Goal: Information Seeking & Learning: Check status

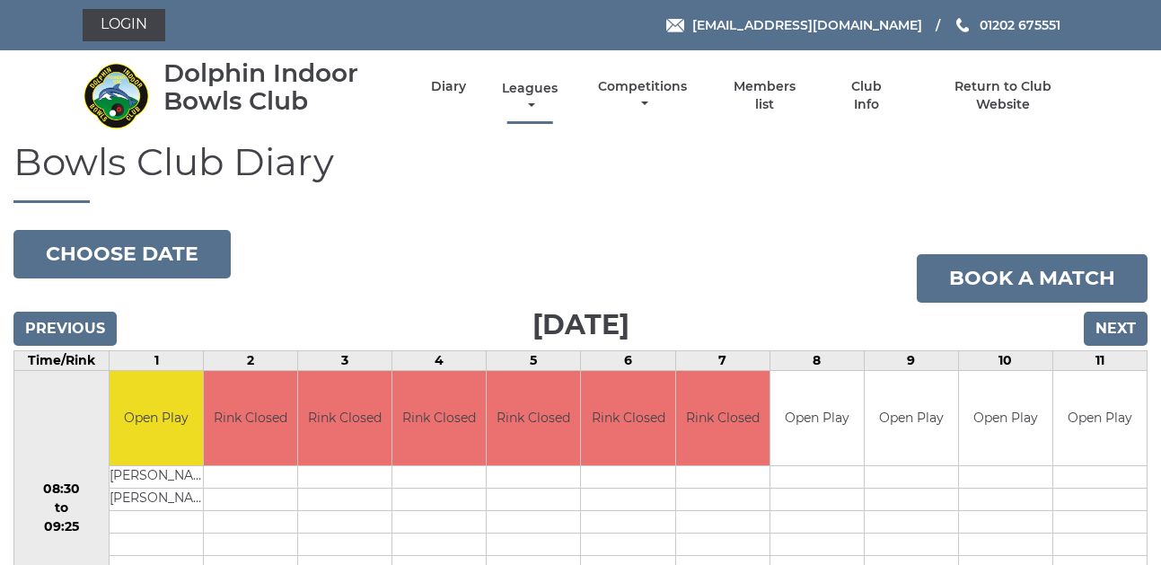
click at [531, 97] on link "Leagues" at bounding box center [529, 97] width 65 height 35
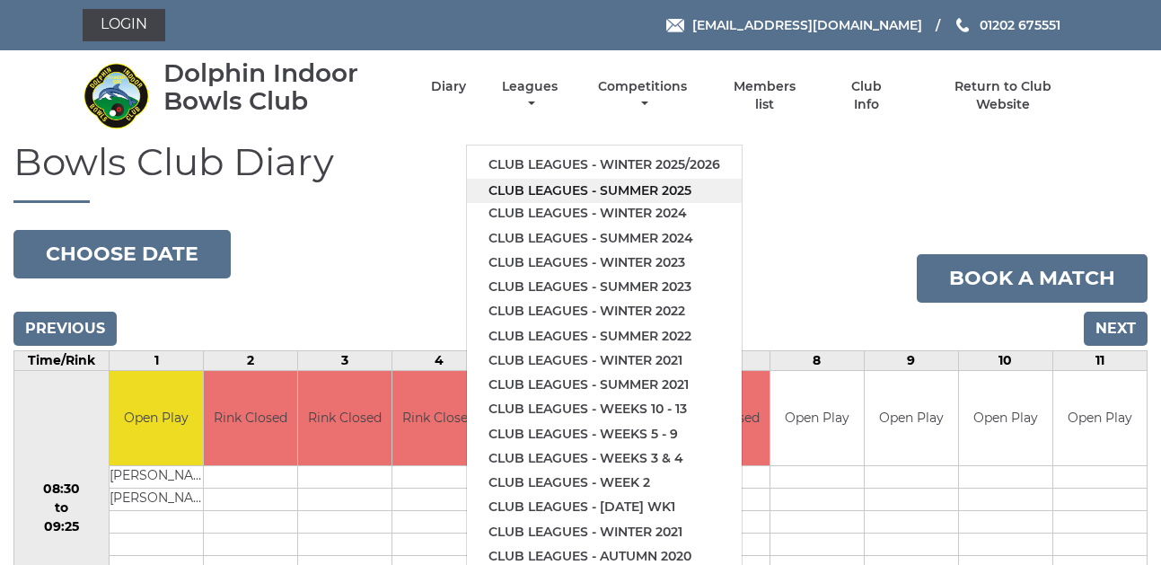
click at [549, 185] on link "Club leagues - Summer 2025" at bounding box center [604, 191] width 275 height 24
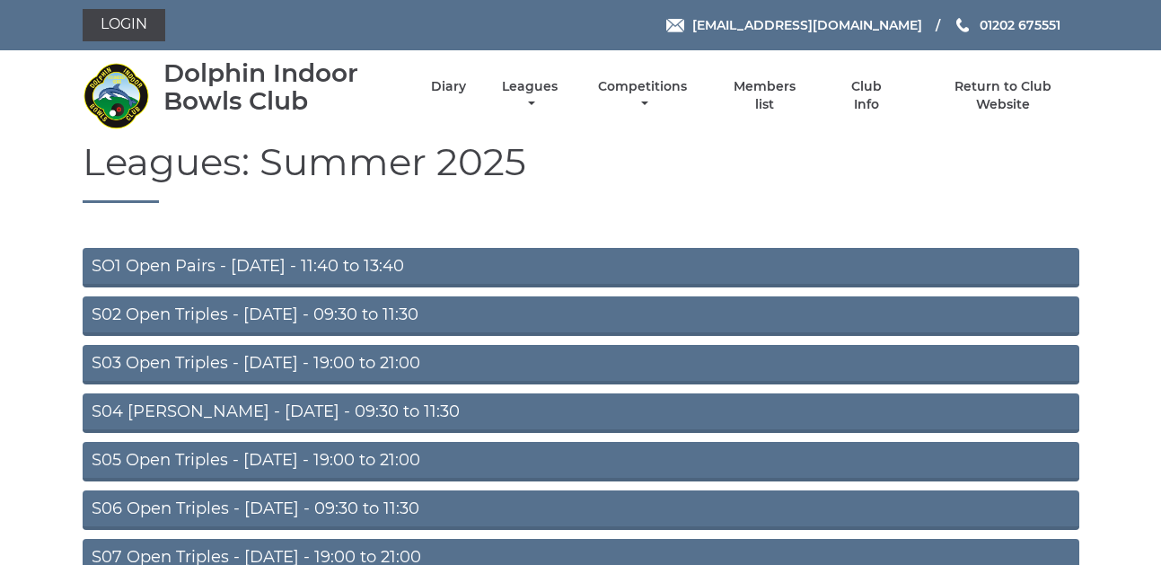
click at [187, 317] on link "S02 Open Triples - Tuesday - 09:30 to 11:30" at bounding box center [581, 316] width 997 height 40
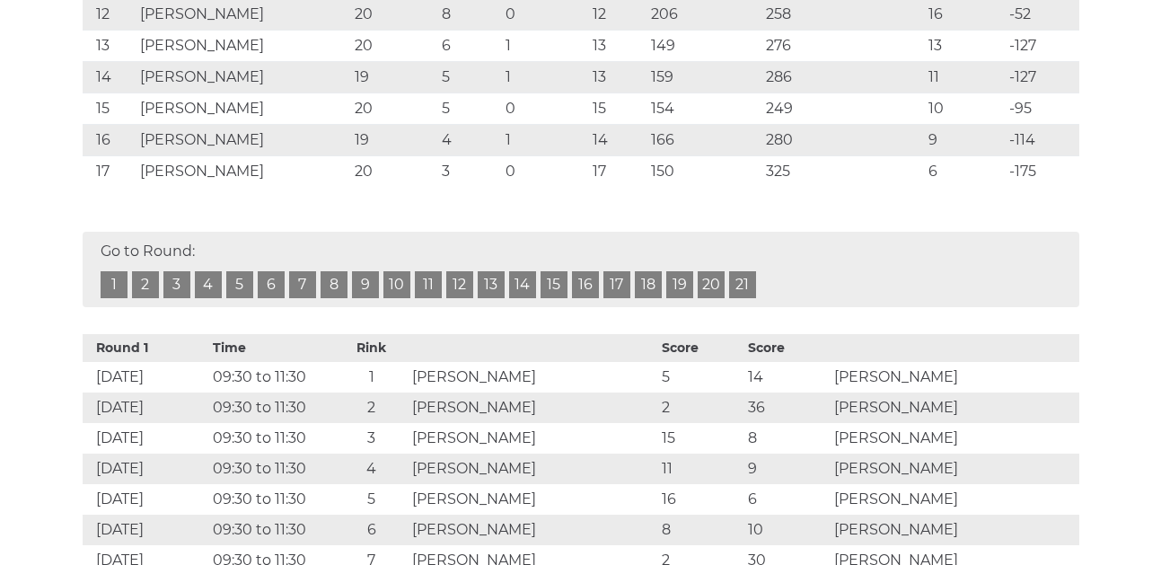
scroll to position [718, 0]
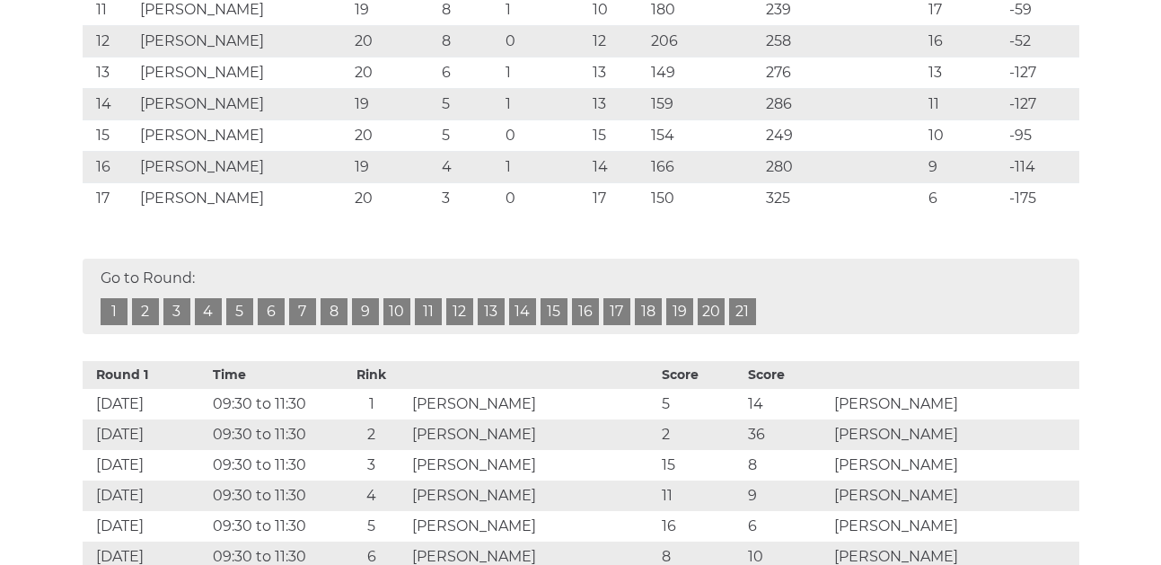
click at [710, 307] on link "20" at bounding box center [711, 311] width 27 height 27
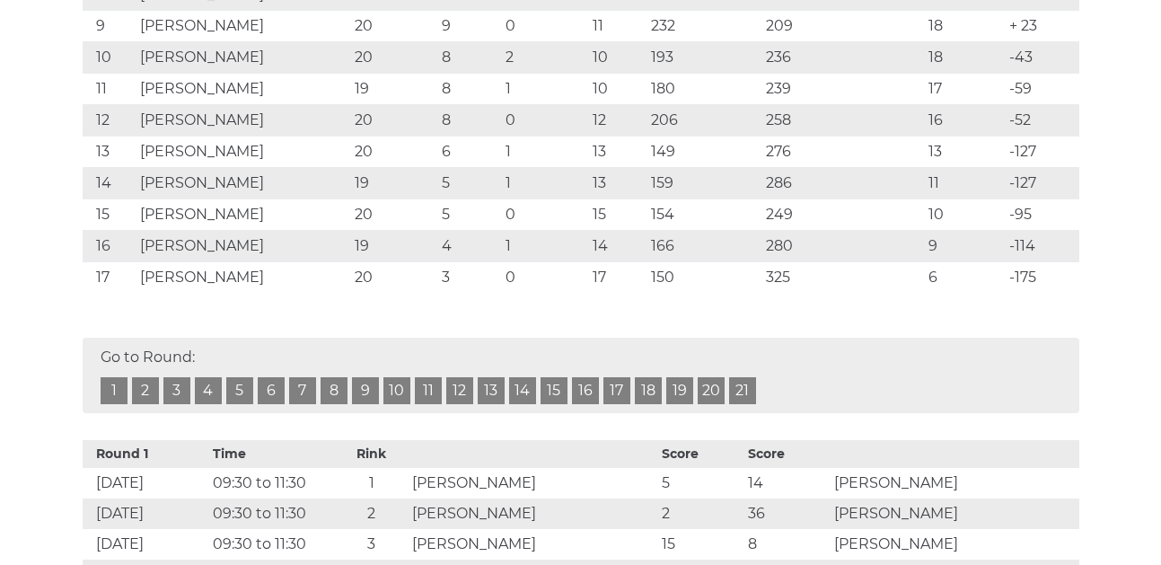
scroll to position [549, 0]
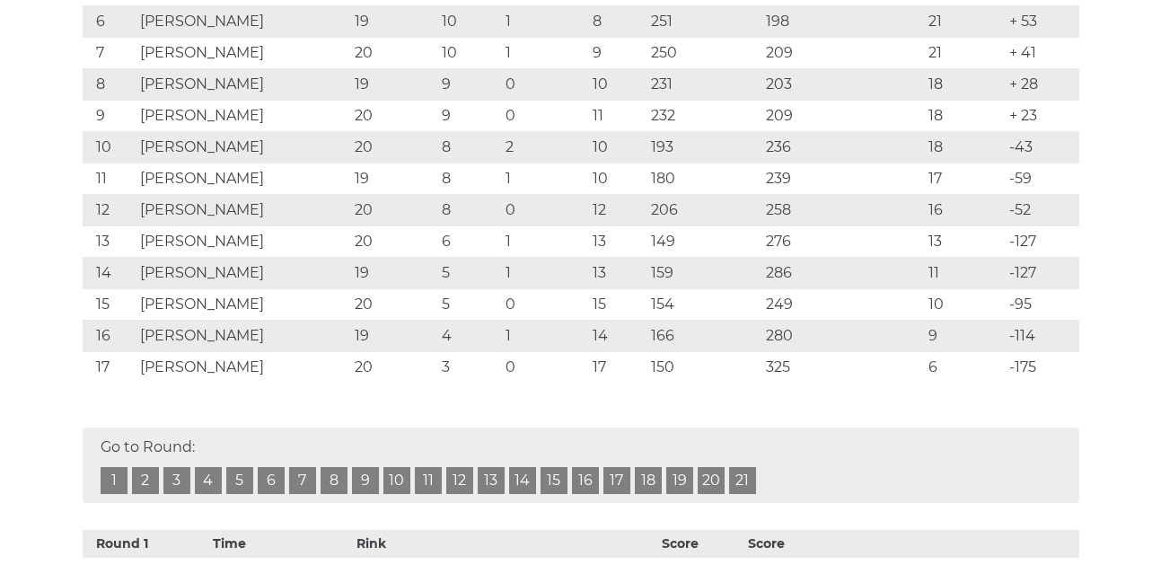
click at [739, 473] on link "21" at bounding box center [742, 480] width 27 height 27
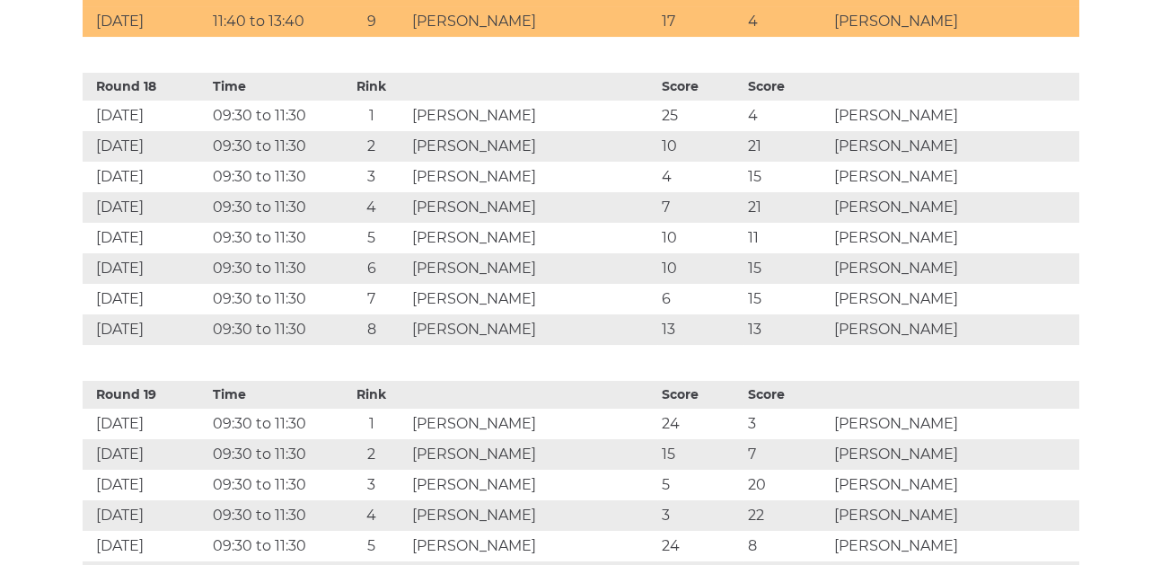
scroll to position [6205, 0]
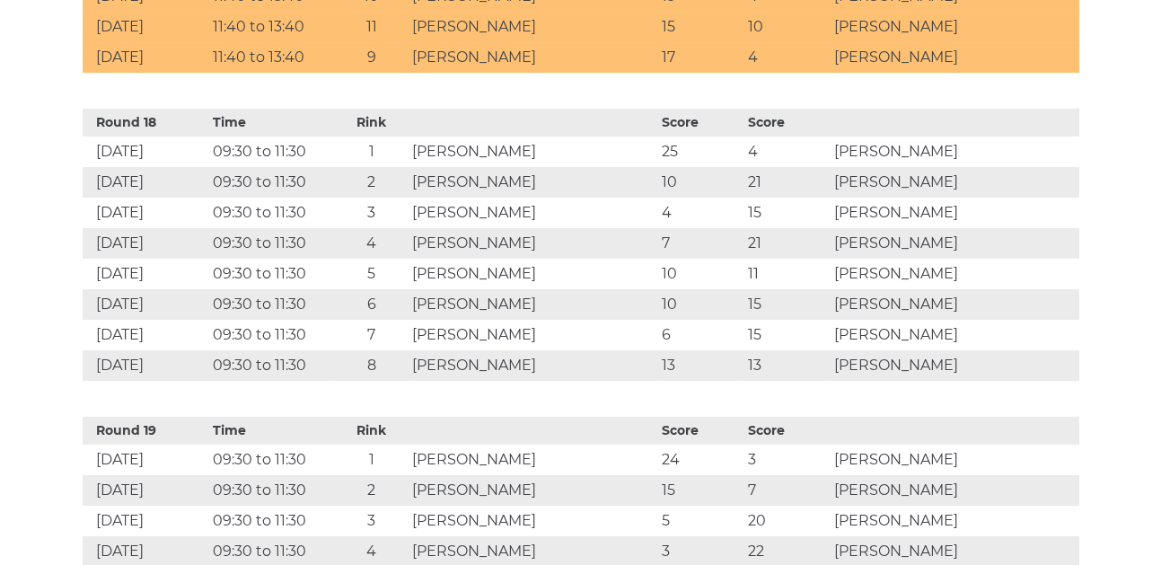
scroll to position [6917, 0]
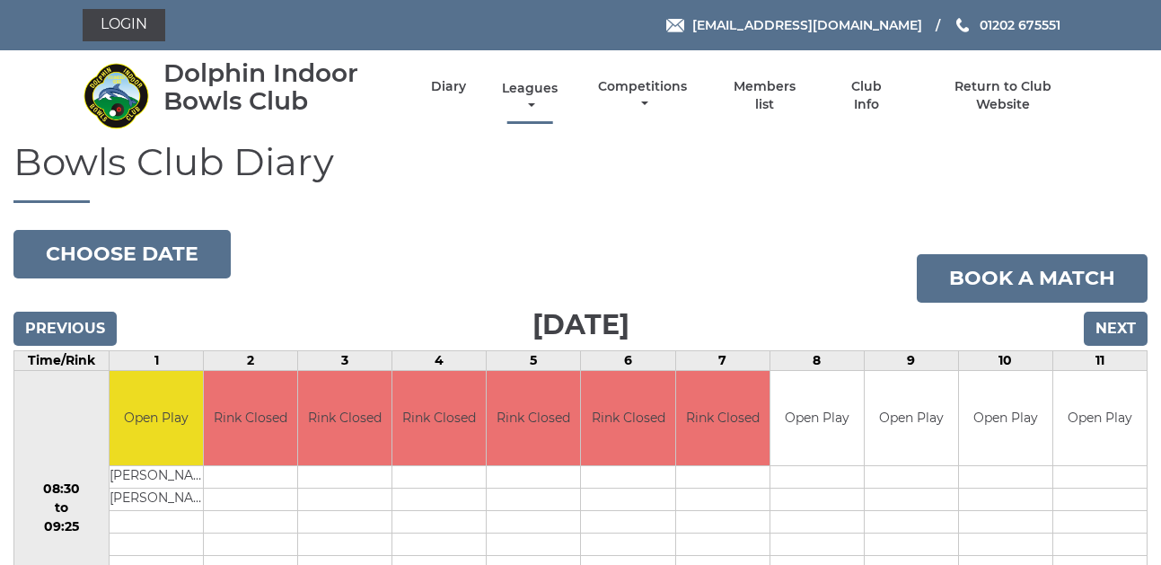
click at [533, 101] on link "Leagues" at bounding box center [529, 97] width 65 height 35
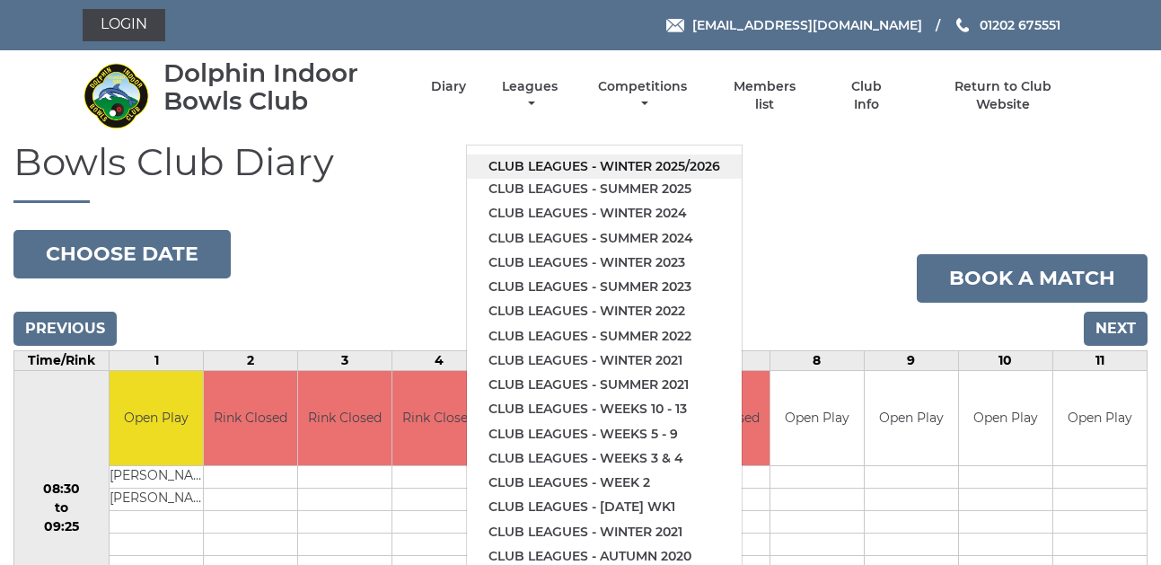
click at [541, 162] on link "Club leagues - Winter 2025/2026" at bounding box center [604, 166] width 275 height 24
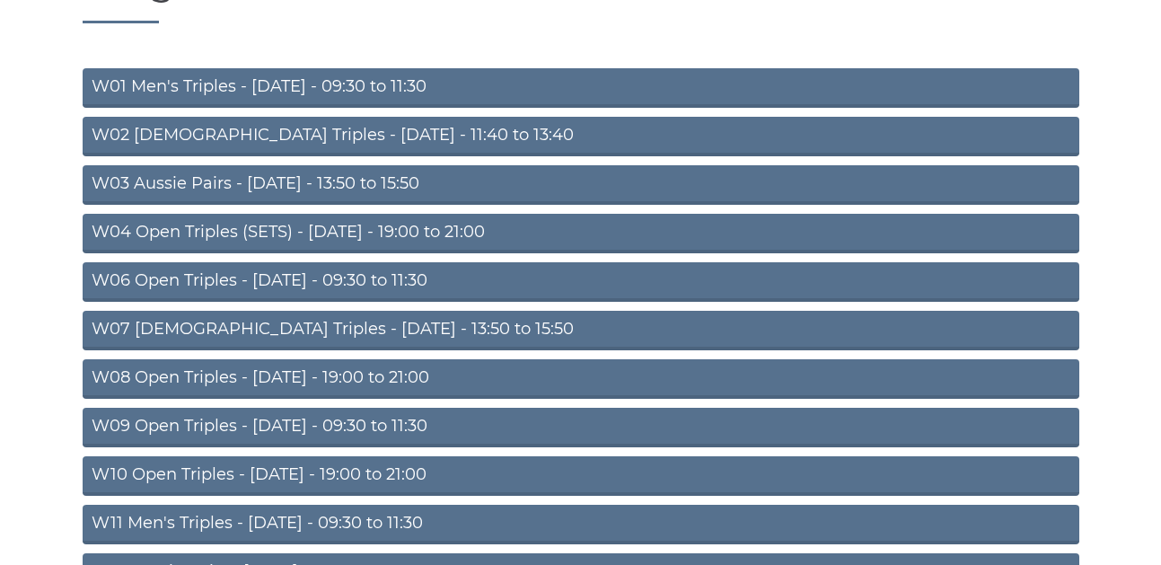
scroll to position [269, 0]
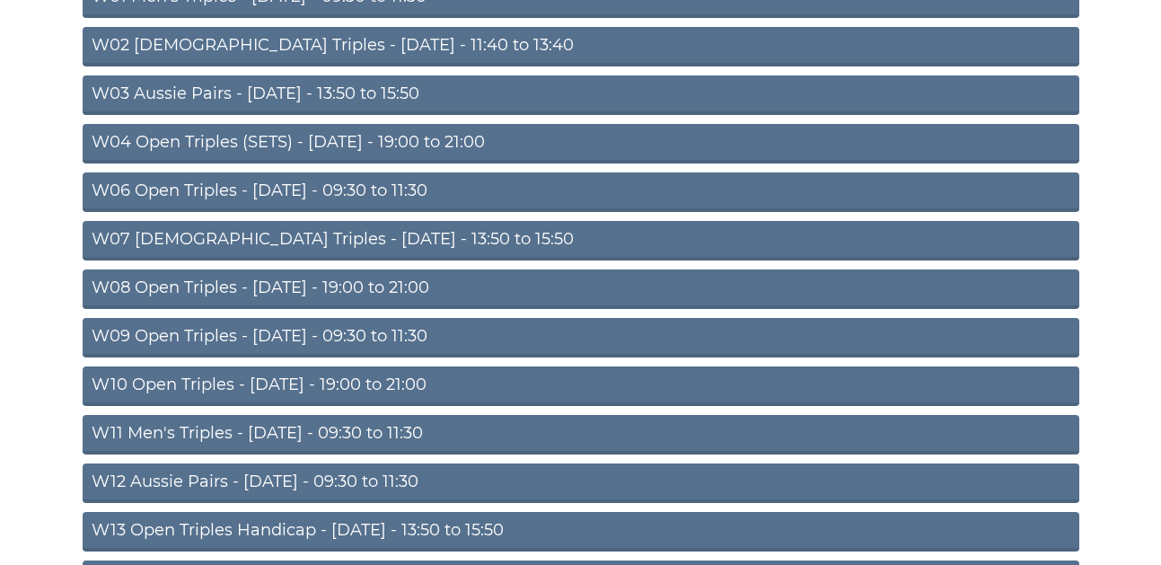
click at [235, 187] on link "W06 Open Triples - [DATE] - 09:30 to 11:30" at bounding box center [581, 192] width 997 height 40
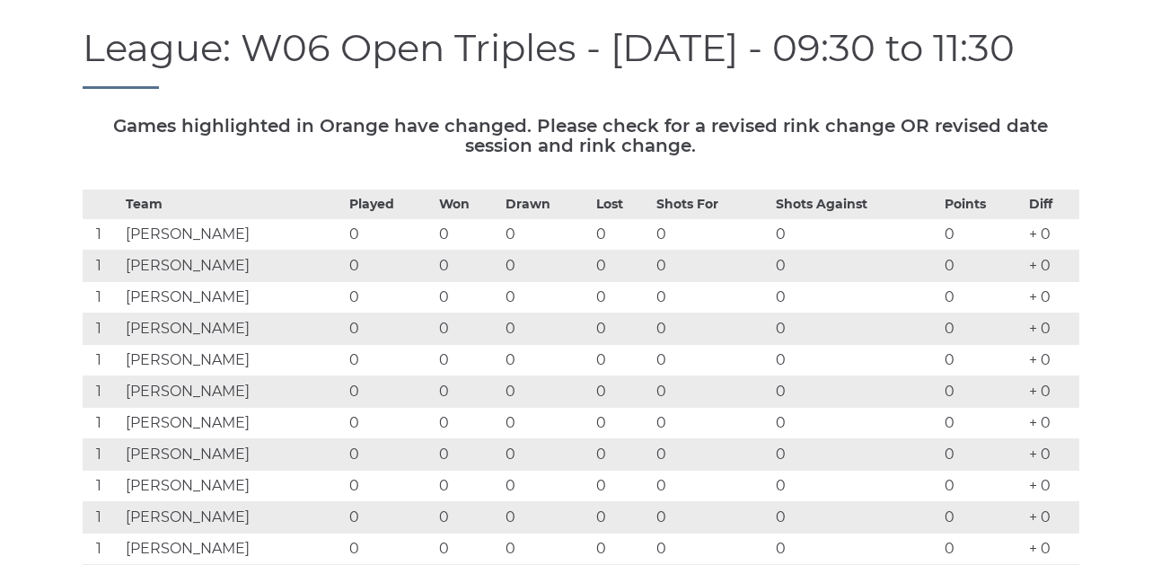
scroll to position [89, 0]
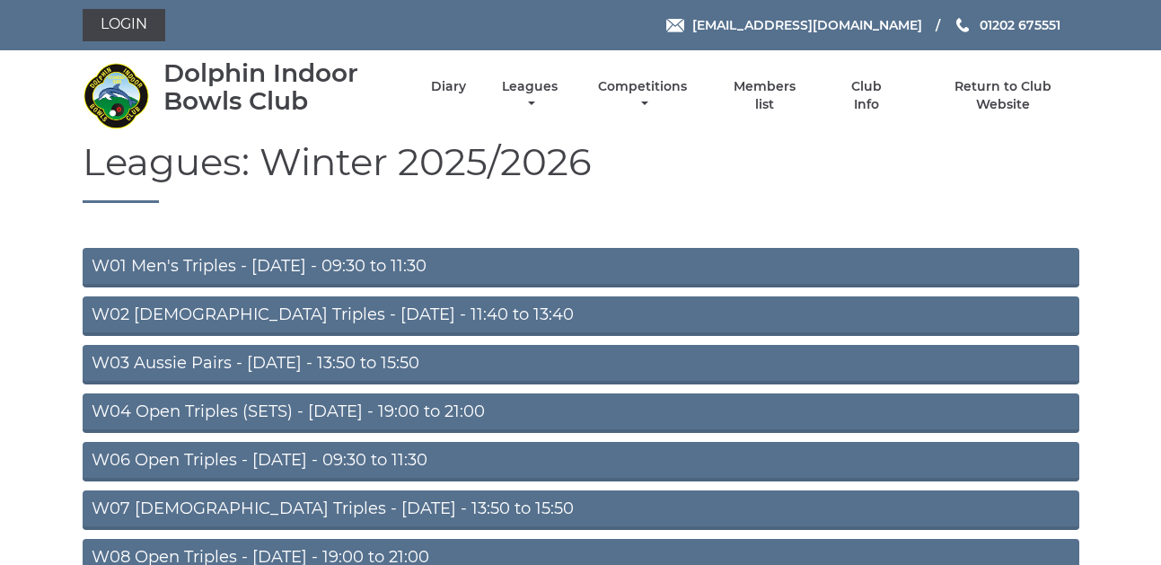
scroll to position [261, 0]
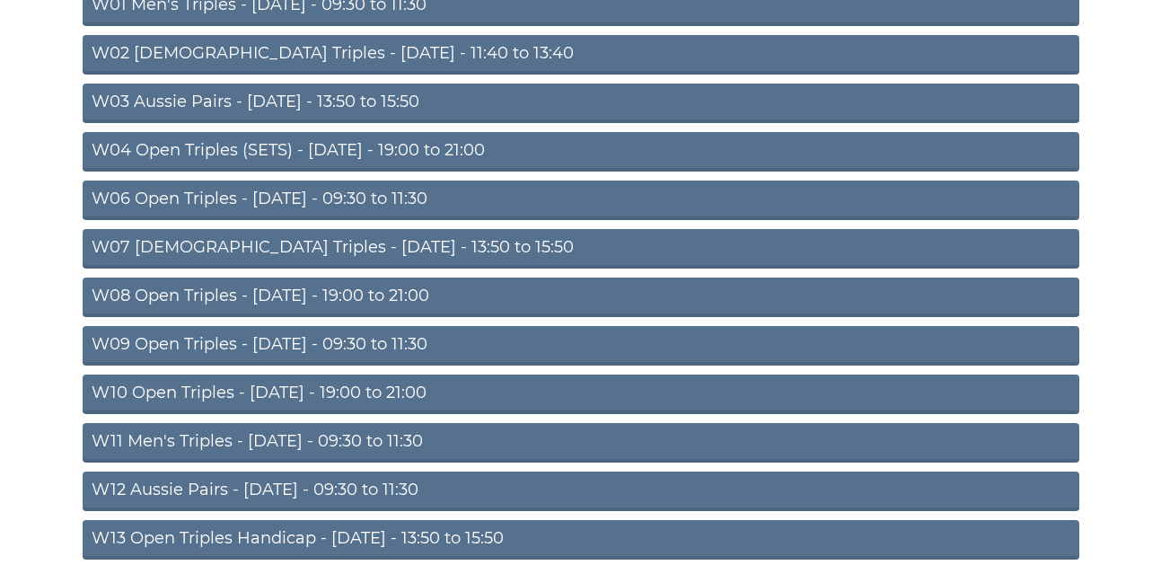
click at [159, 437] on link "W11 Men's Triples - [DATE] - 09:30 to 11:30" at bounding box center [581, 443] width 997 height 40
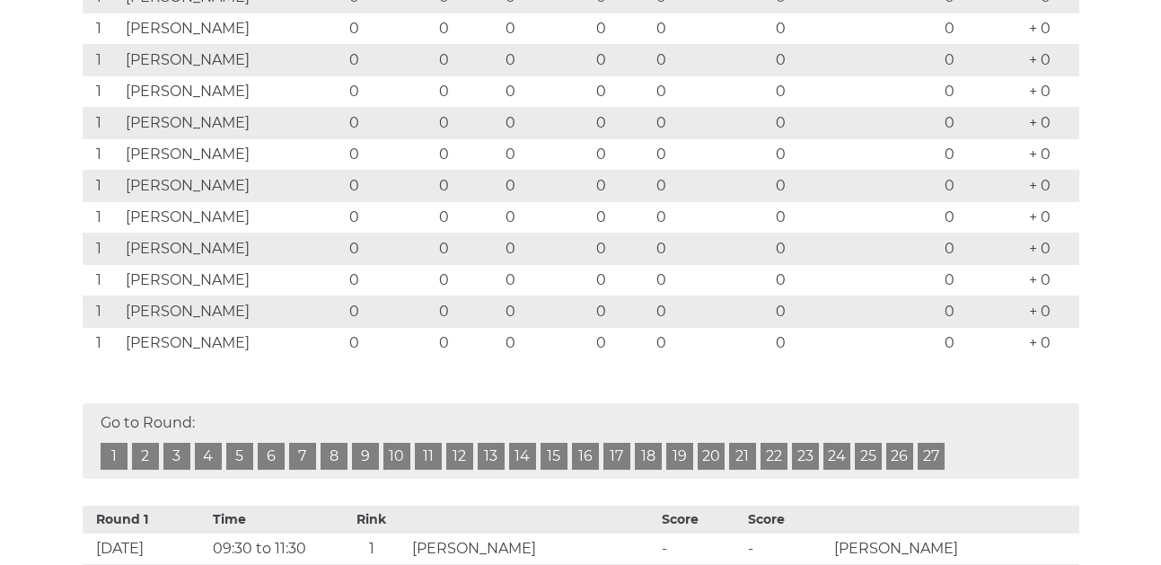
scroll to position [539, 0]
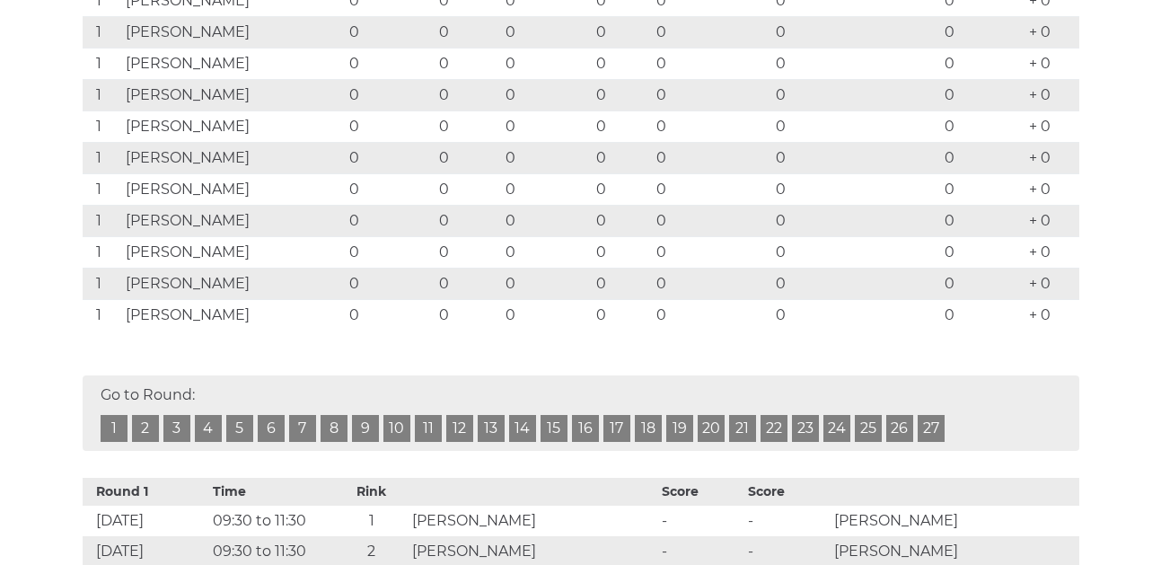
click at [110, 442] on link "1" at bounding box center [114, 428] width 27 height 27
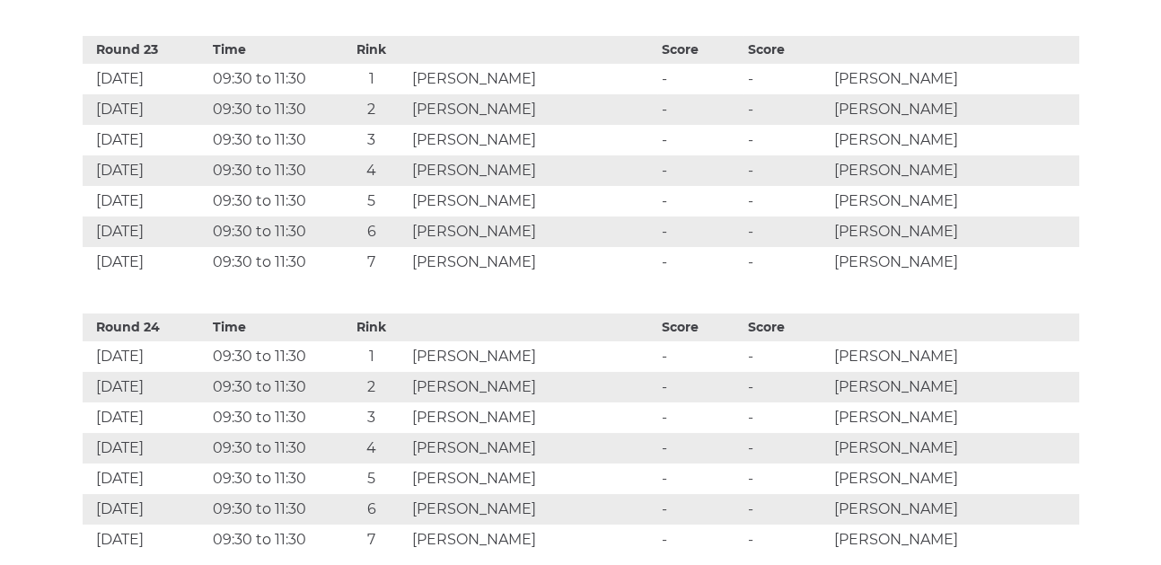
scroll to position [6941, 0]
